Goal: Task Accomplishment & Management: Complete application form

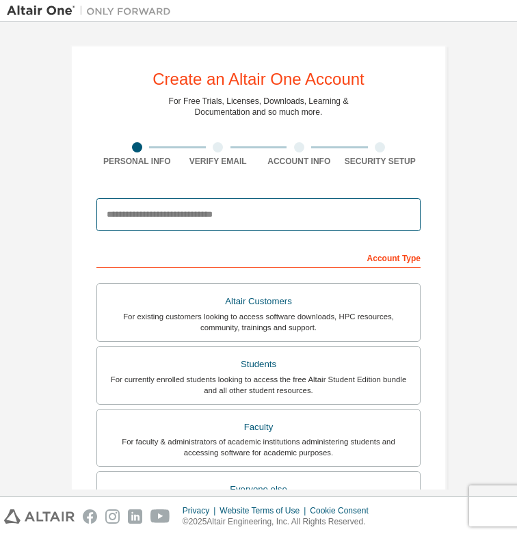
click at [267, 214] on input "email" at bounding box center [258, 214] width 324 height 33
type input "**********"
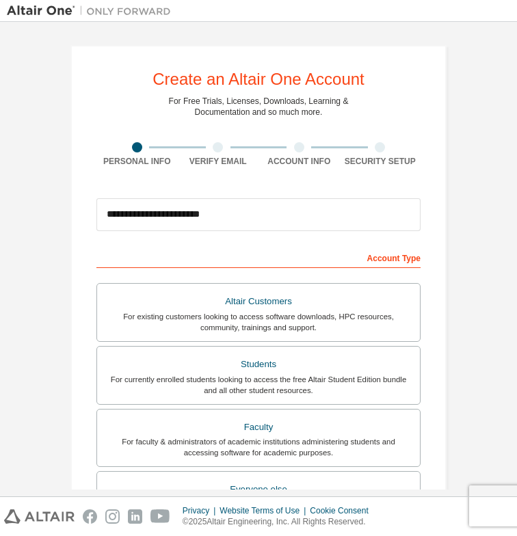
type input "*******"
type input "********"
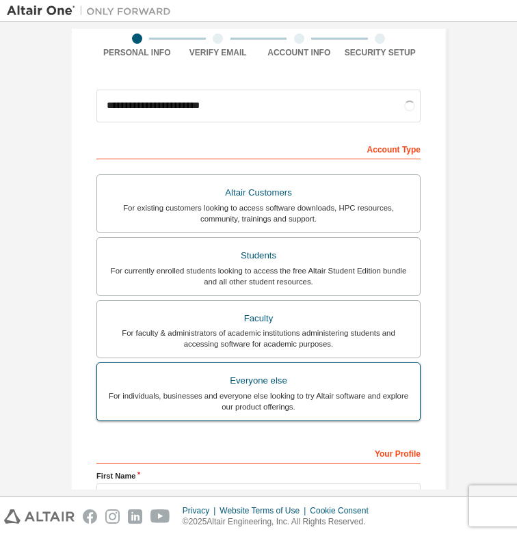
scroll to position [274, 0]
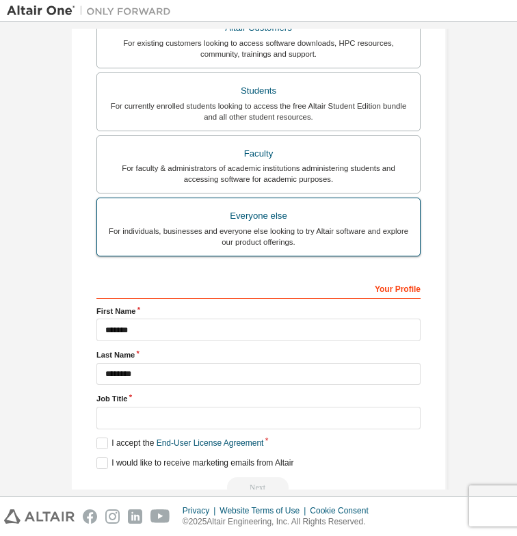
click at [292, 226] on div "For individuals, businesses and everyone else looking to try Altair software an…" at bounding box center [258, 237] width 306 height 22
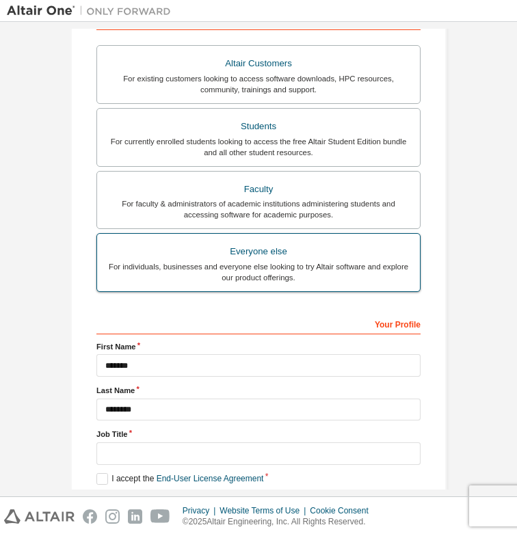
scroll to position [236, 0]
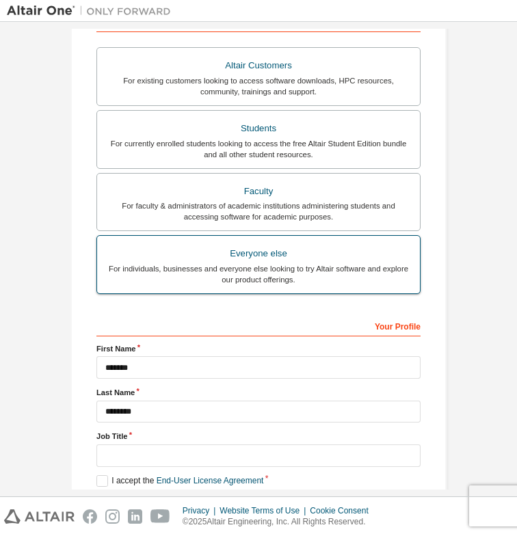
click at [212, 272] on div "For individuals, businesses and everyone else looking to try Altair software an…" at bounding box center [258, 274] width 306 height 22
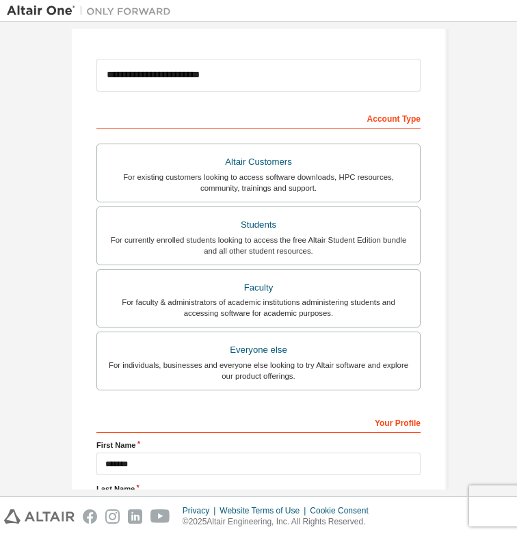
scroll to position [304, 0]
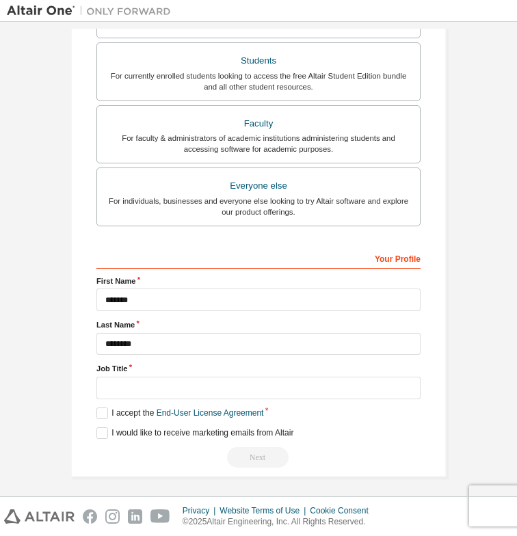
click at [192, 260] on div "Your Profile" at bounding box center [258, 258] width 324 height 22
click at [187, 387] on input "text" at bounding box center [258, 388] width 324 height 23
click at [211, 380] on input "text" at bounding box center [258, 388] width 324 height 23
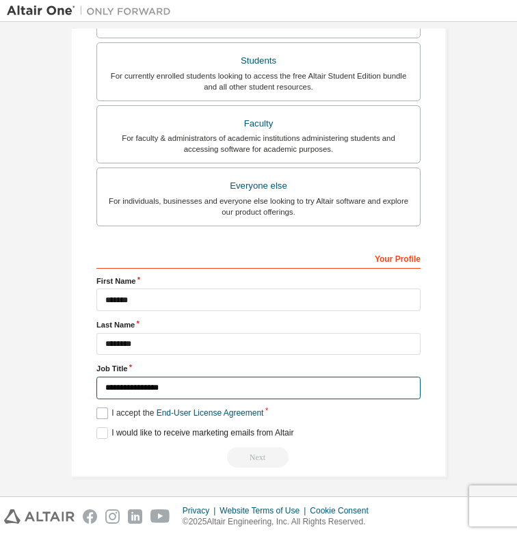
type input "**********"
click at [101, 410] on label "I accept the End-User License Agreement" at bounding box center [179, 414] width 167 height 12
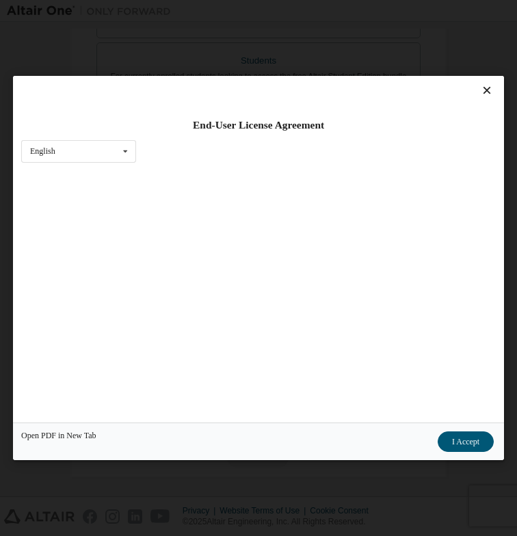
click at [101, 428] on div "Open PDF in New Tab I Accept" at bounding box center [258, 442] width 491 height 38
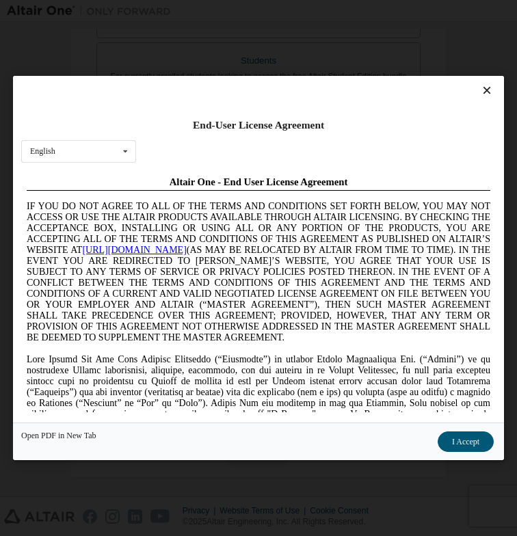
scroll to position [0, 0]
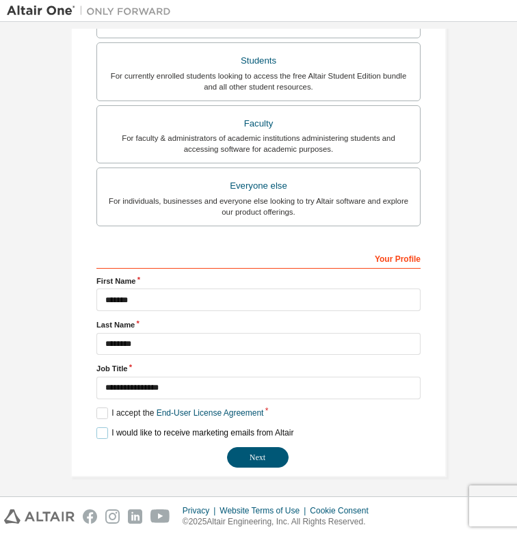
click at [99, 432] on label "I would like to receive marketing emails from Altair" at bounding box center [194, 434] width 197 height 12
click at [252, 451] on button "Next" at bounding box center [258, 457] width 62 height 21
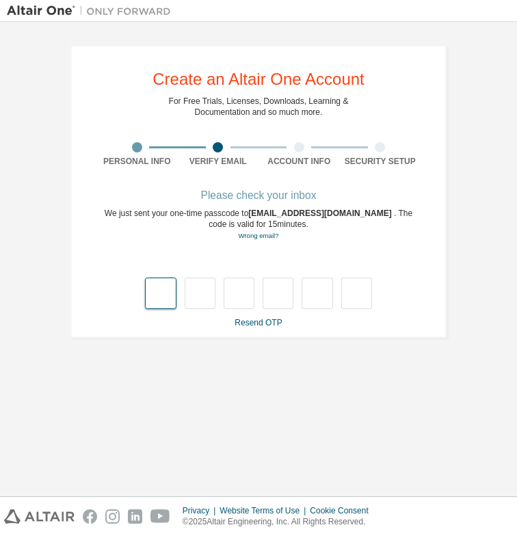
click at [161, 293] on input "text" at bounding box center [160, 293] width 31 height 31
type input "*"
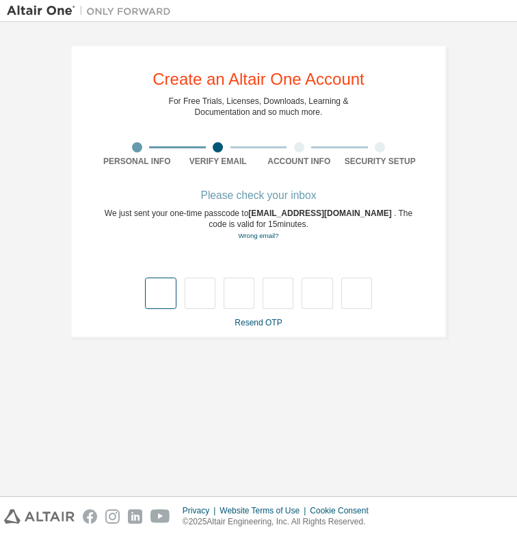
type input "*"
